Goal: Information Seeking & Learning: Learn about a topic

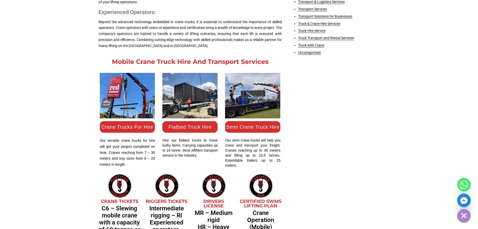
scroll to position [477, 0]
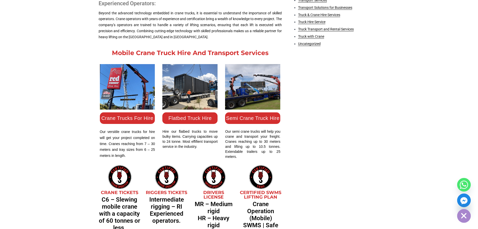
click at [124, 115] on link "Crane Trucks For Hire" at bounding box center [127, 118] width 52 height 6
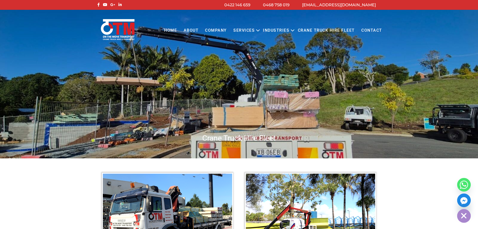
click at [337, 29] on link "Crane Truck Hire Fleet" at bounding box center [326, 31] width 64 height 14
click at [326, 31] on link "Crane Truck Hire Fleet" at bounding box center [326, 31] width 64 height 14
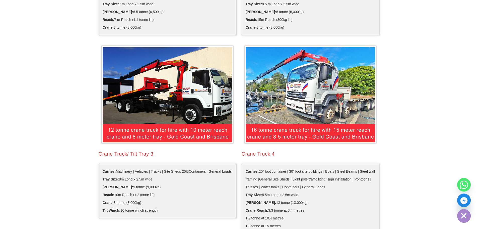
scroll to position [276, 0]
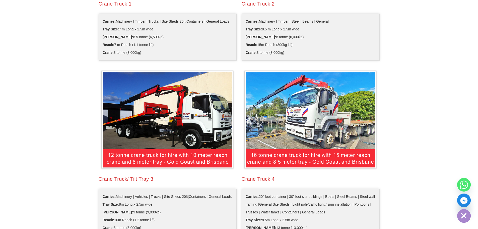
click at [321, 134] on img at bounding box center [310, 119] width 135 height 101
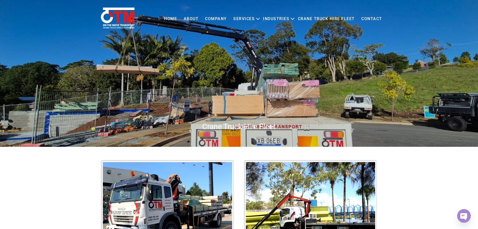
scroll to position [0, 0]
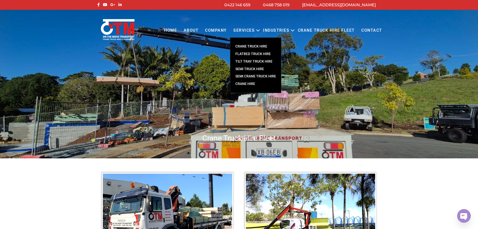
click at [249, 46] on link "CRANE TRUCK HIRE" at bounding box center [255, 47] width 51 height 8
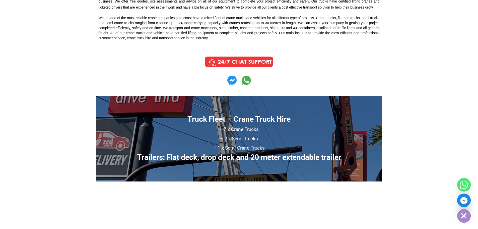
scroll to position [301, 0]
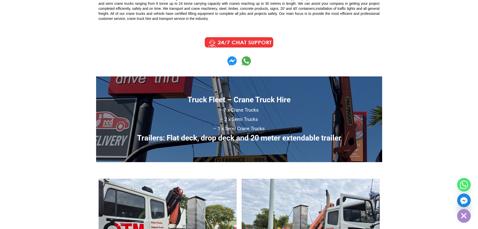
click at [250, 36] on img at bounding box center [239, 42] width 76 height 13
click at [232, 56] on img at bounding box center [231, 60] width 9 height 9
